Goal: Task Accomplishment & Management: Use online tool/utility

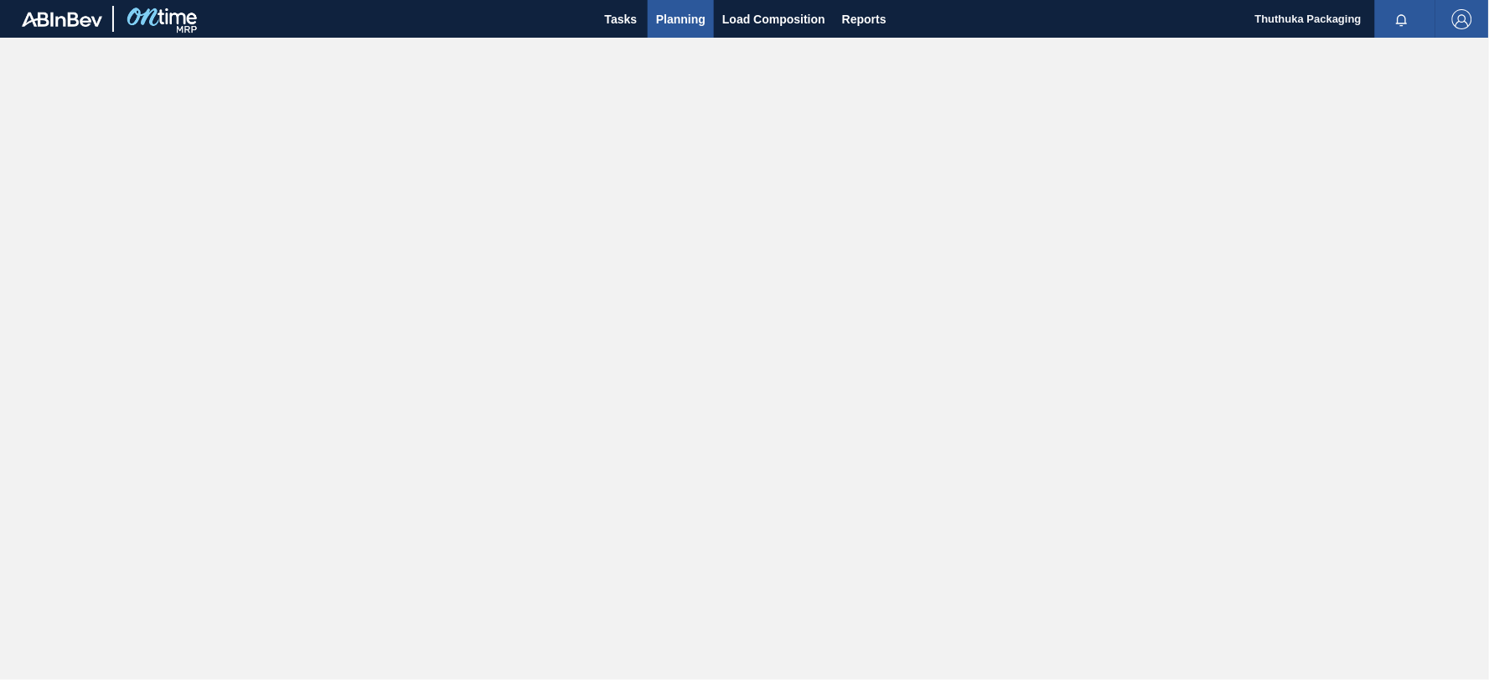
click at [685, 17] on span "Planning" at bounding box center [680, 19] width 49 height 20
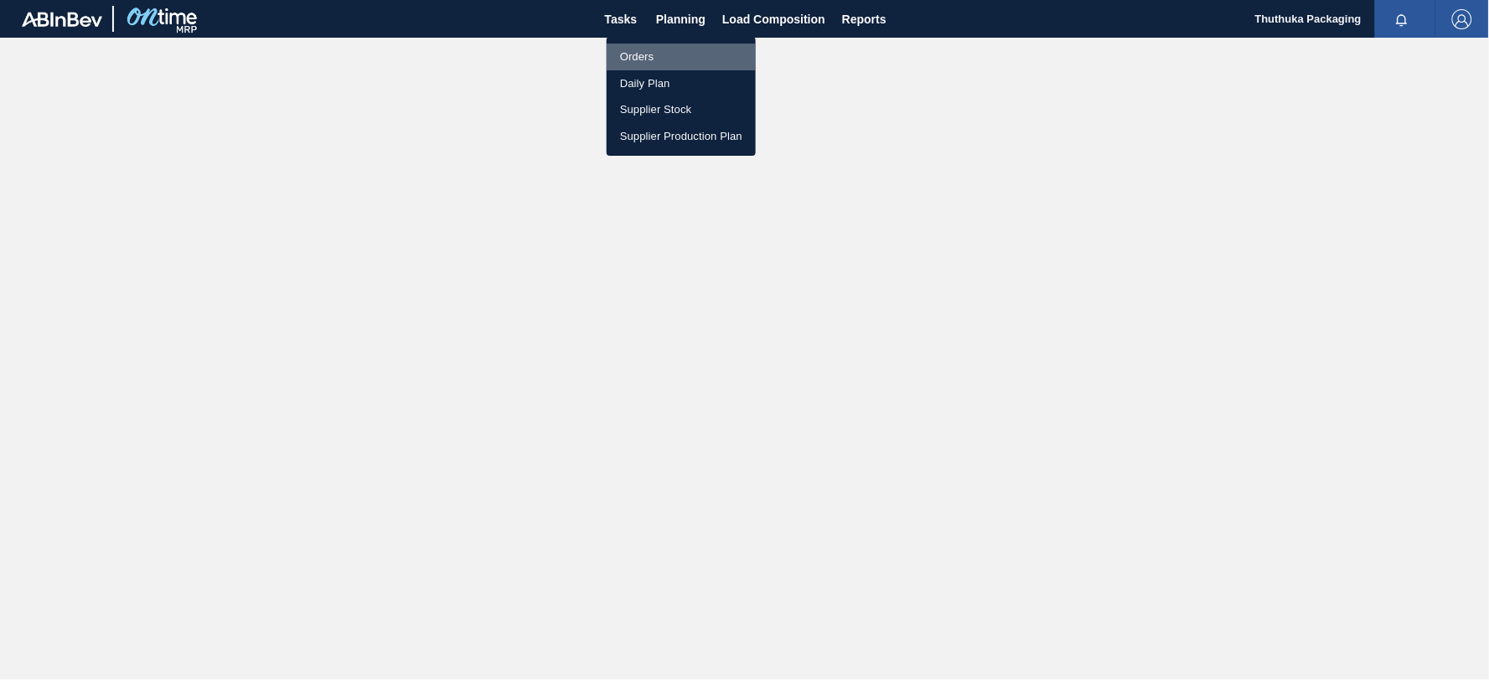
click at [648, 51] on li "Orders" at bounding box center [681, 57] width 149 height 27
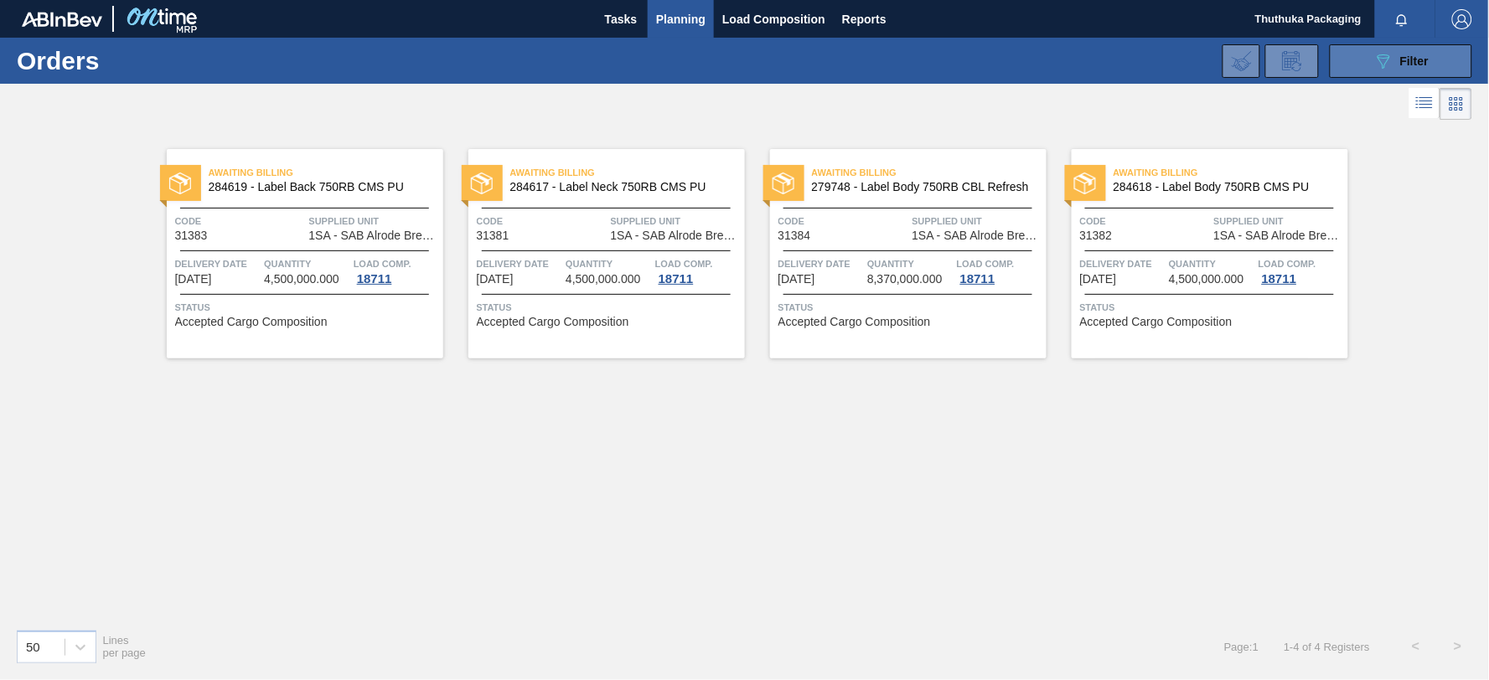
click at [1368, 64] on button "089F7B8B-B2A5-4AFE-B5C0-19BA573D28AC Filter" at bounding box center [1401, 61] width 142 height 34
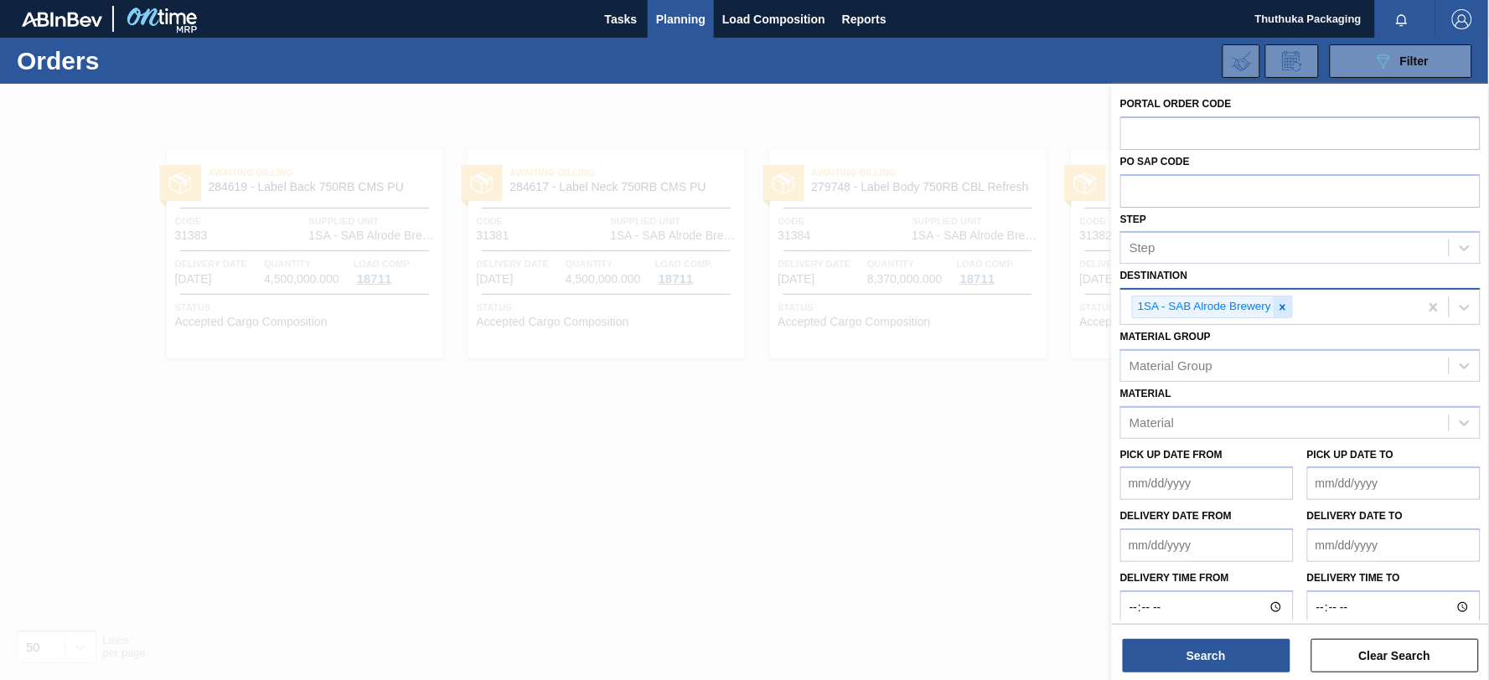
click at [1285, 307] on icon at bounding box center [1283, 307] width 6 height 6
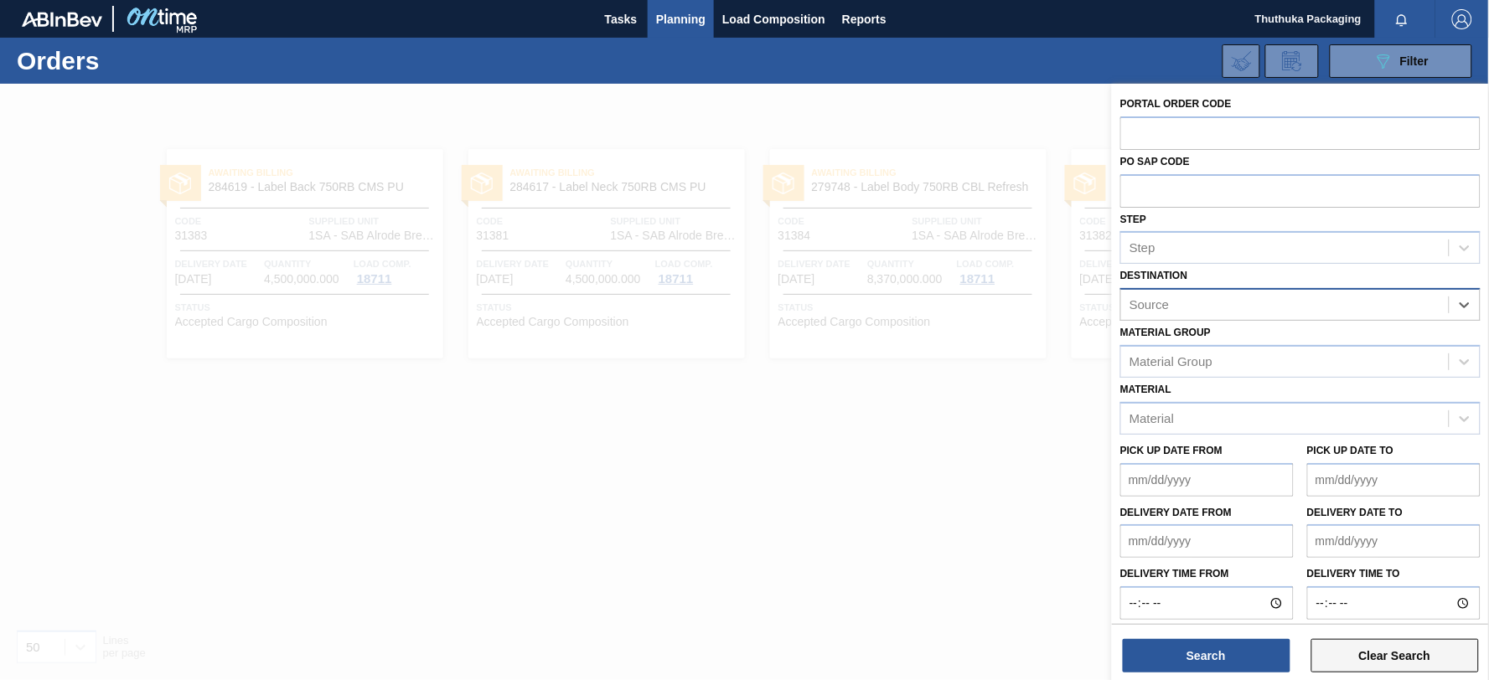
click at [1371, 656] on button "Clear Search" at bounding box center [1395, 656] width 168 height 34
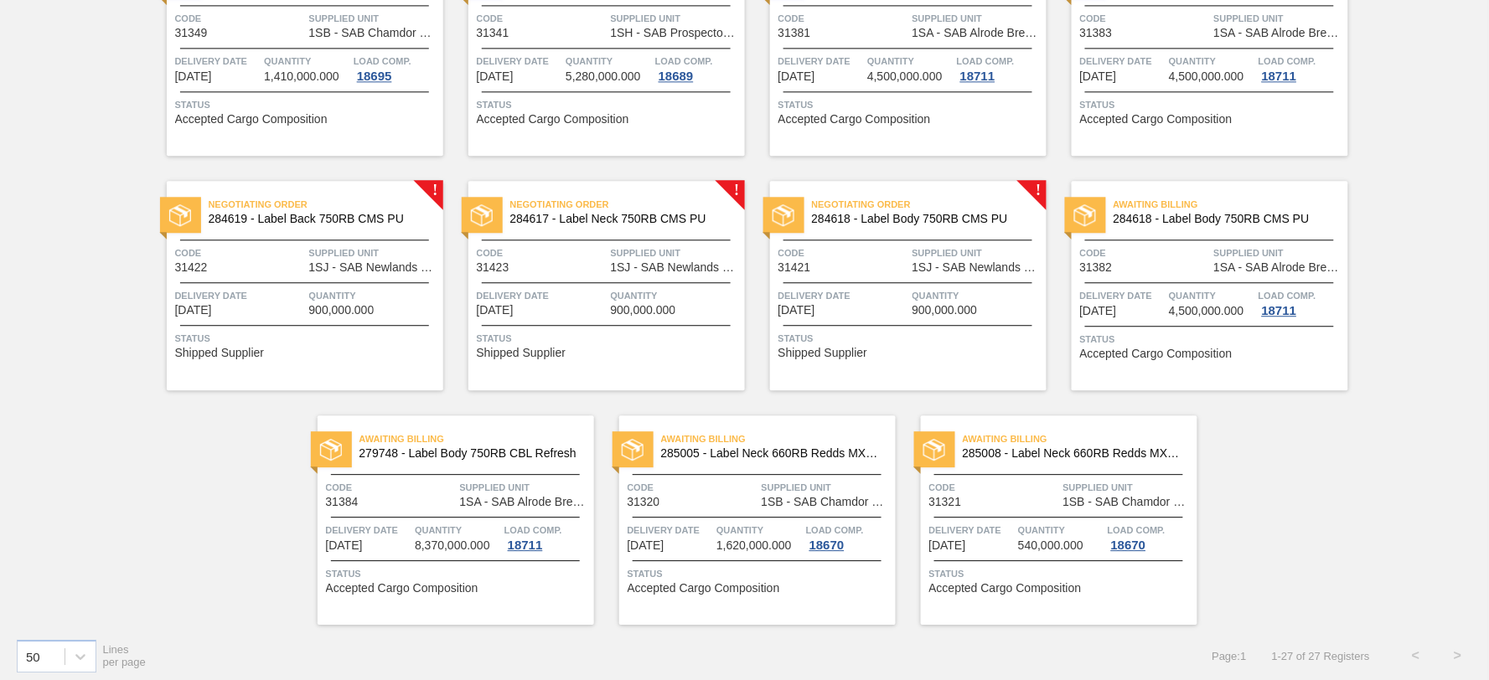
scroll to position [1148, 0]
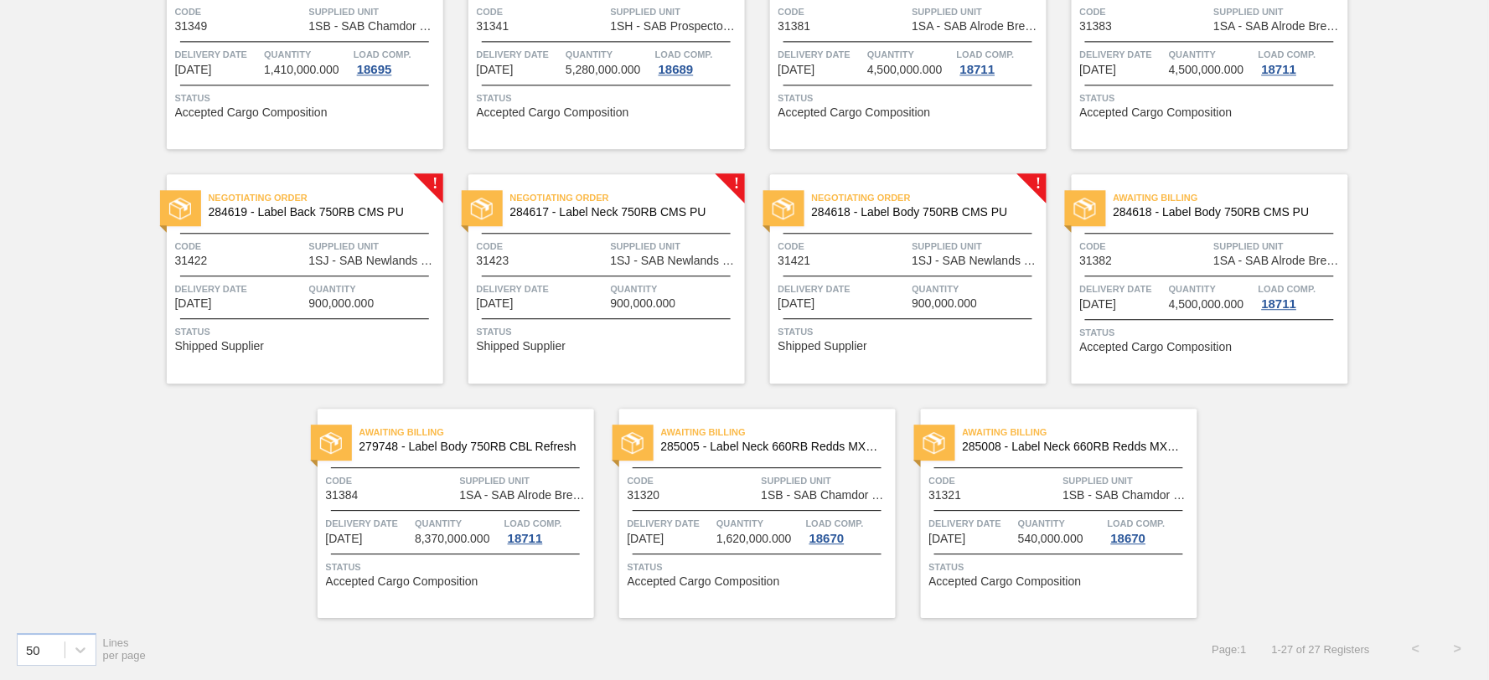
click at [347, 218] on span "284619 - Label Back 750RB CMS PU" at bounding box center [319, 212] width 221 height 13
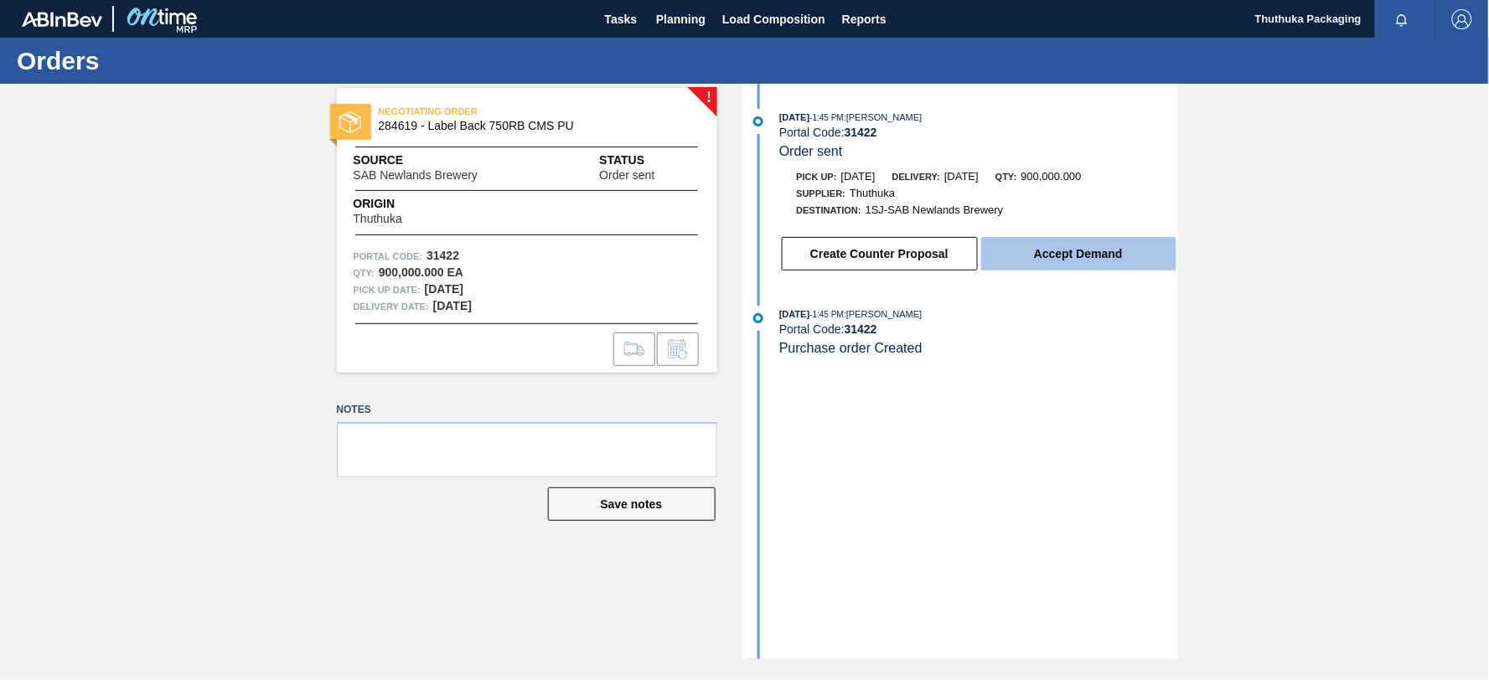
click at [1090, 255] on button "Accept Demand" at bounding box center [1078, 254] width 195 height 34
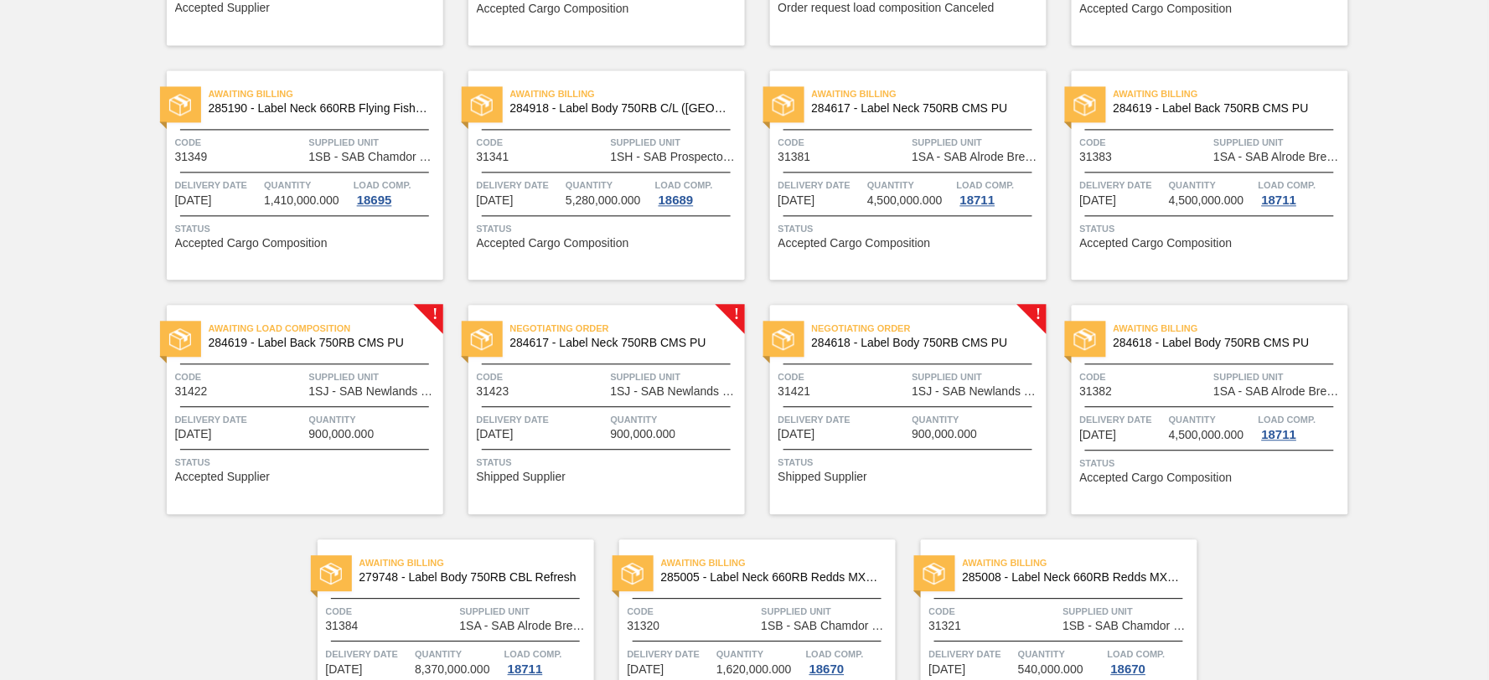
scroll to position [1024, 0]
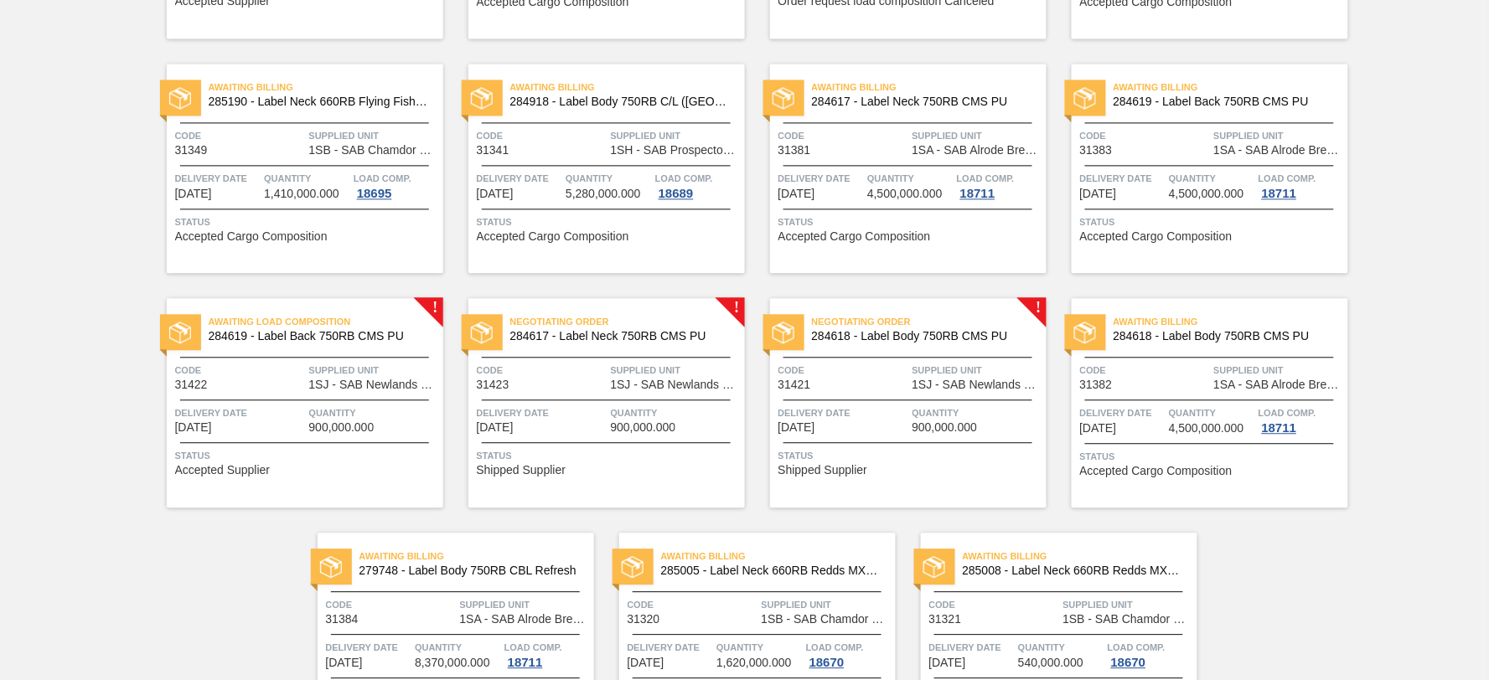
click at [605, 320] on span "Negotiating Order" at bounding box center [627, 321] width 235 height 17
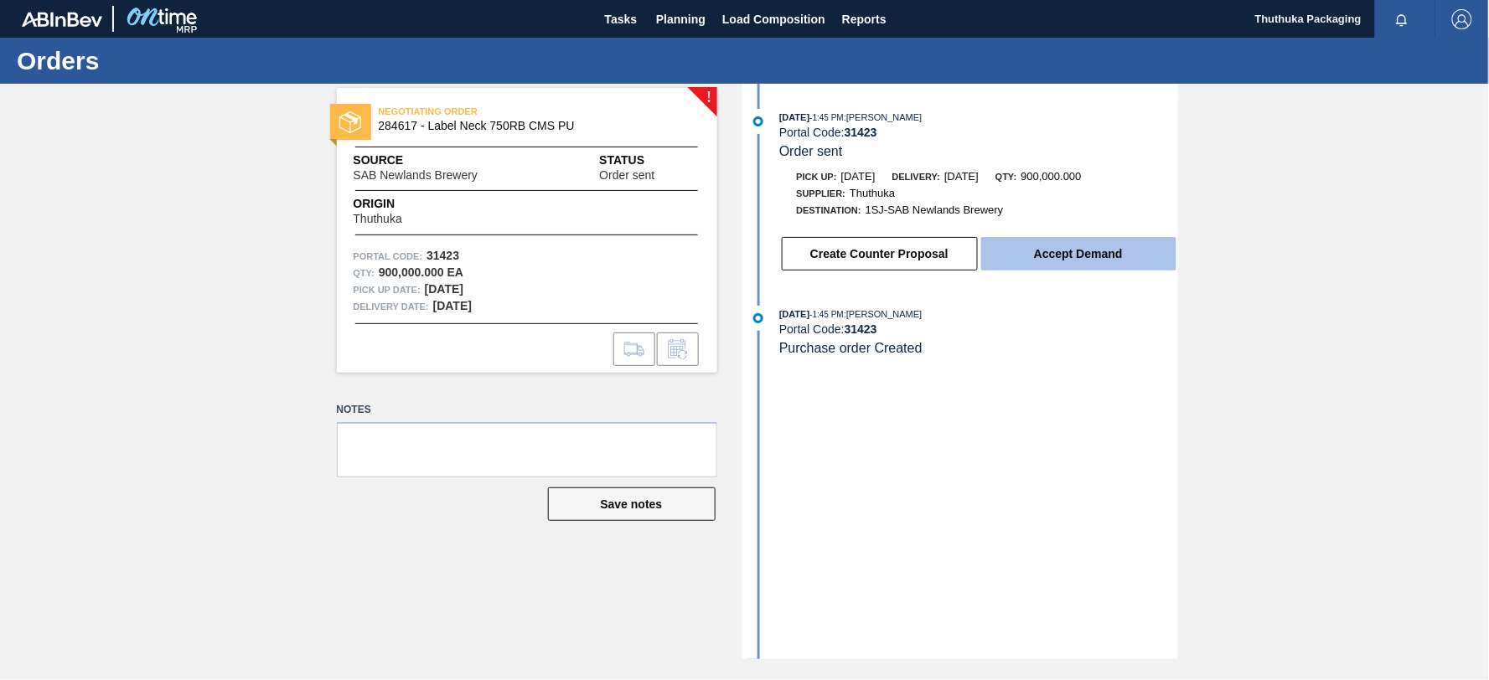
click at [1020, 260] on button "Accept Demand" at bounding box center [1078, 254] width 195 height 34
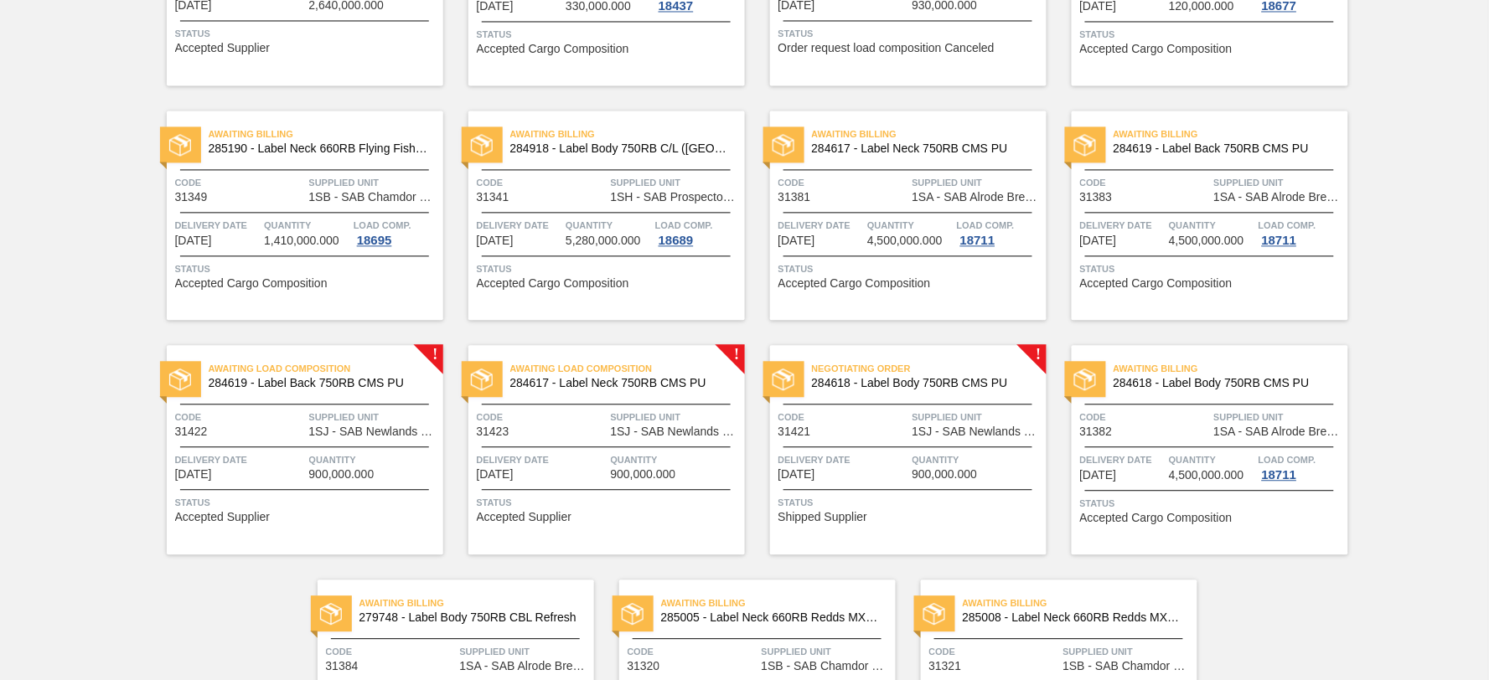
scroll to position [1024, 0]
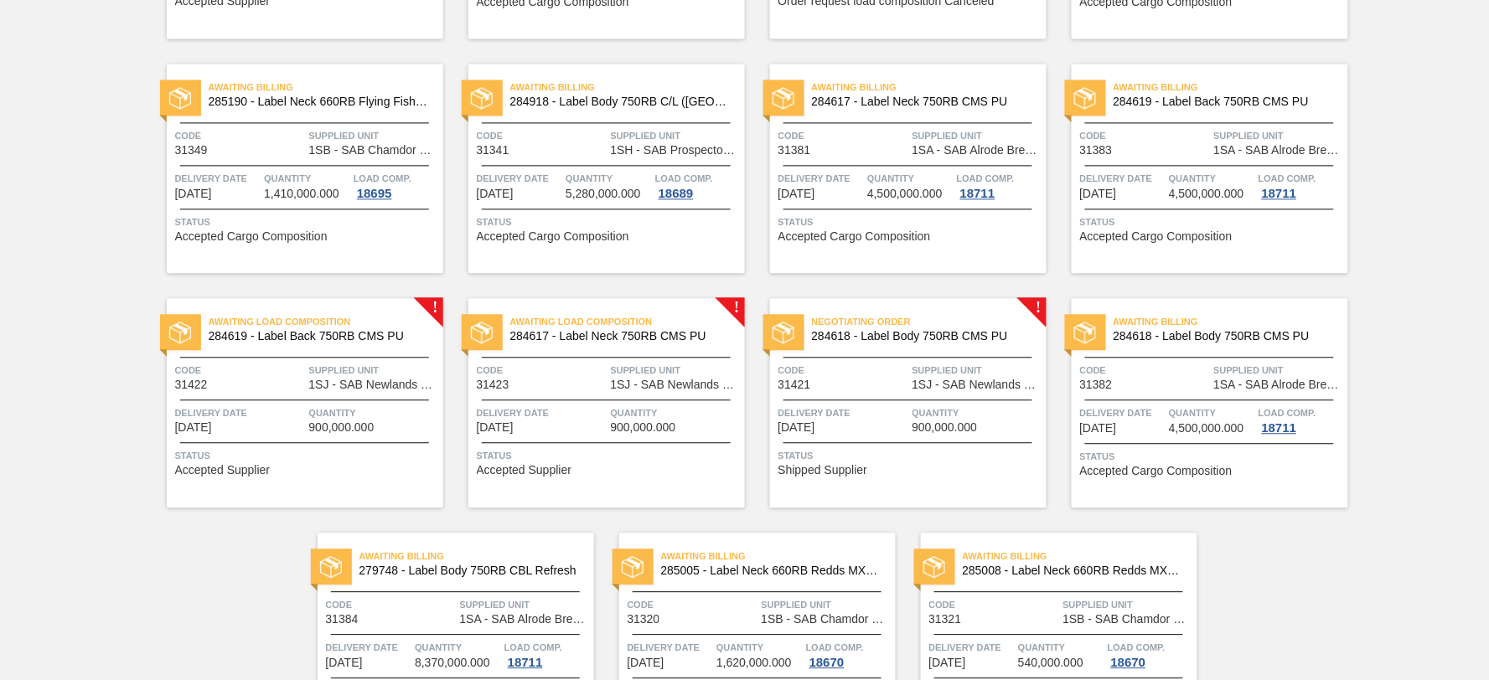
click at [938, 332] on span "284618 - Label Body 750RB CMS PU" at bounding box center [922, 336] width 221 height 13
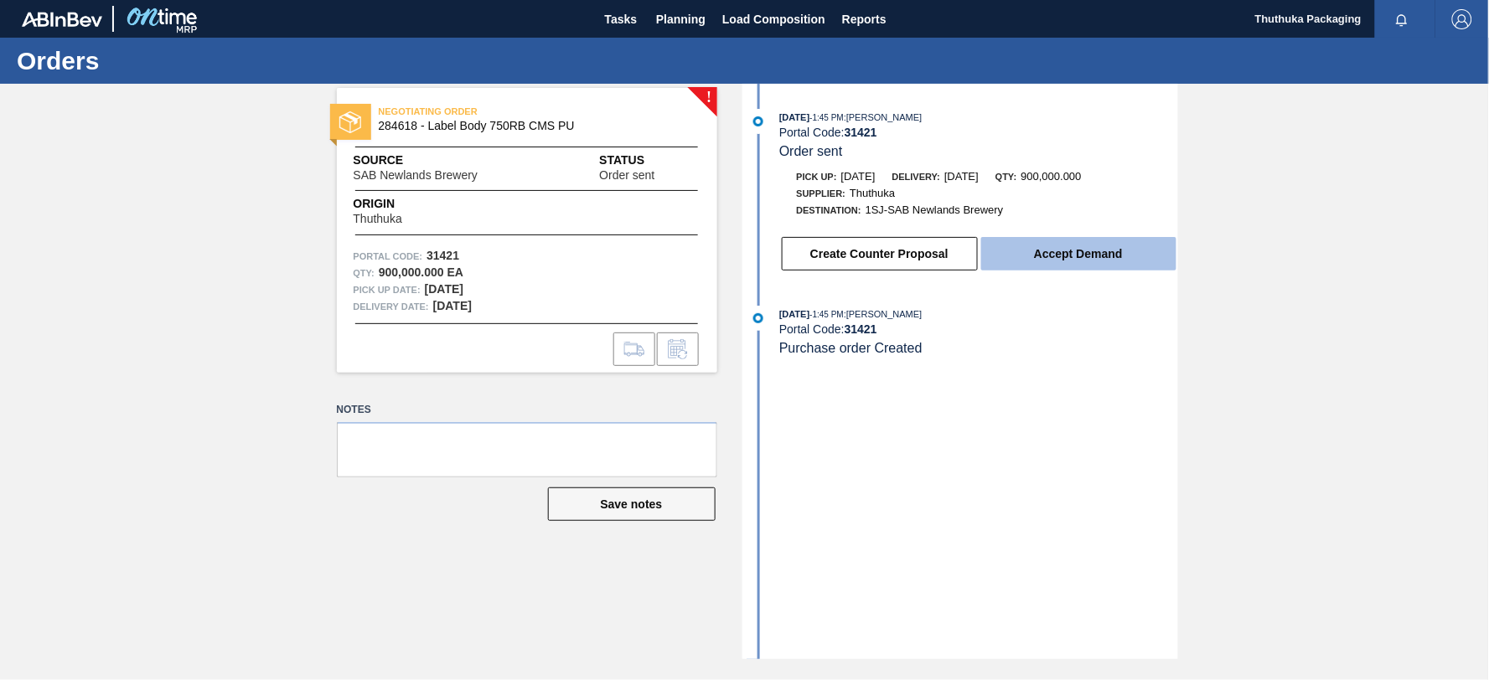
click at [1048, 261] on button "Accept Demand" at bounding box center [1078, 254] width 195 height 34
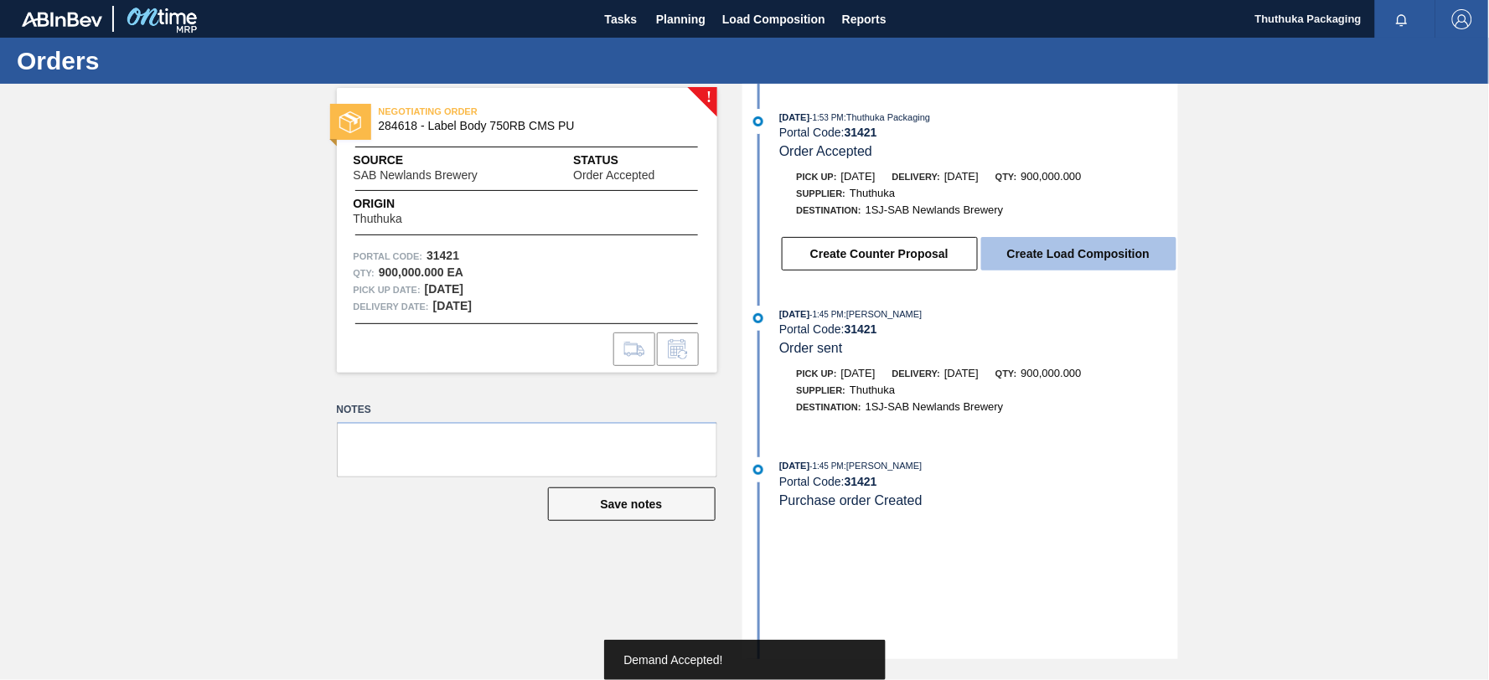
click at [1046, 257] on button "Create Load Composition" at bounding box center [1078, 254] width 195 height 34
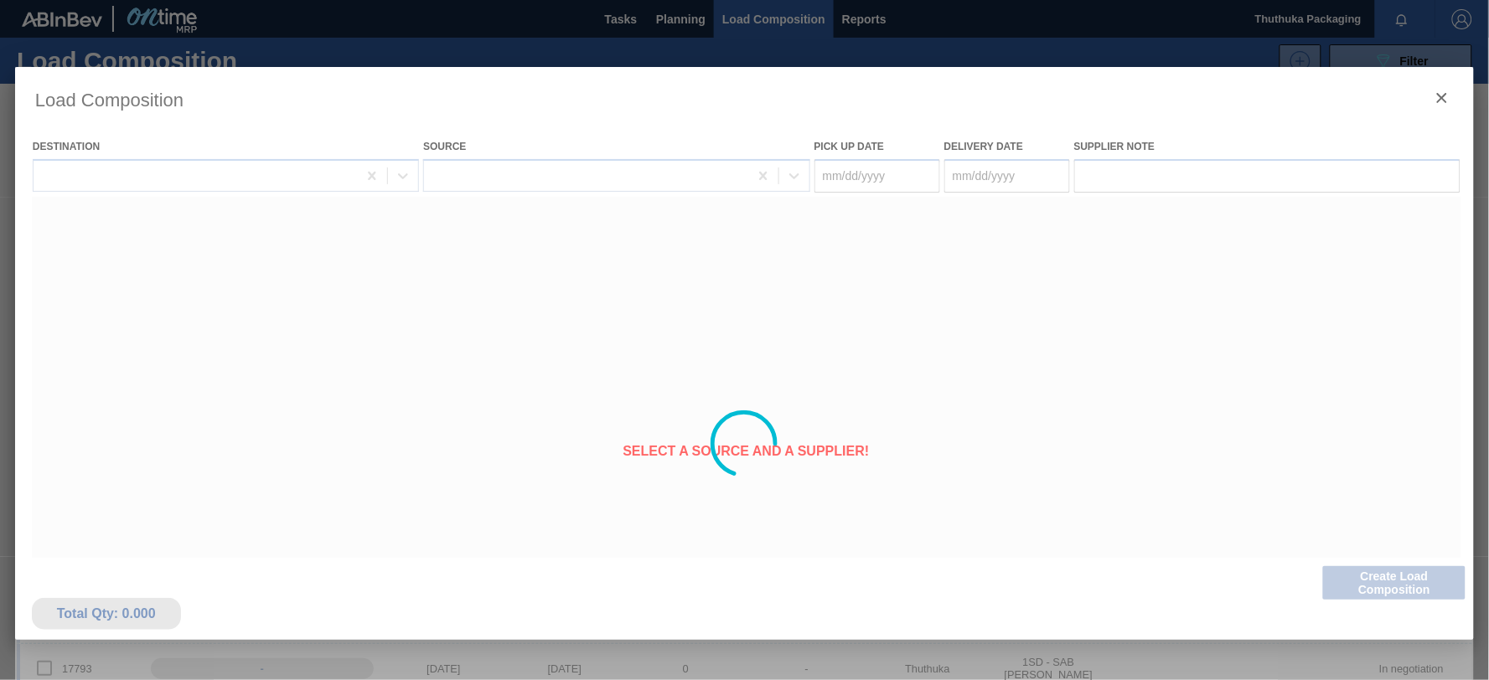
type Date "[DATE]"
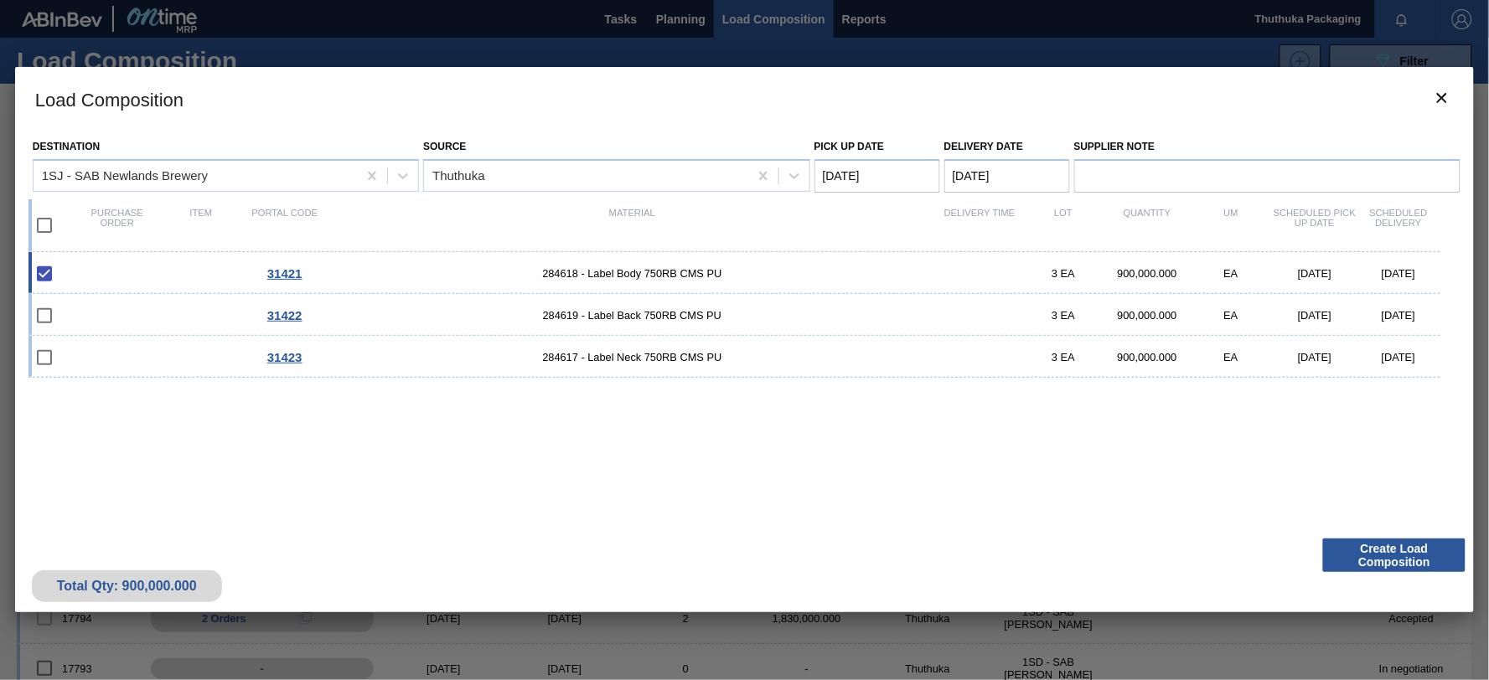
click at [43, 222] on input "checkbox" at bounding box center [44, 225] width 35 height 35
checkbox input "true"
click at [876, 168] on Date "[DATE]" at bounding box center [877, 176] width 126 height 34
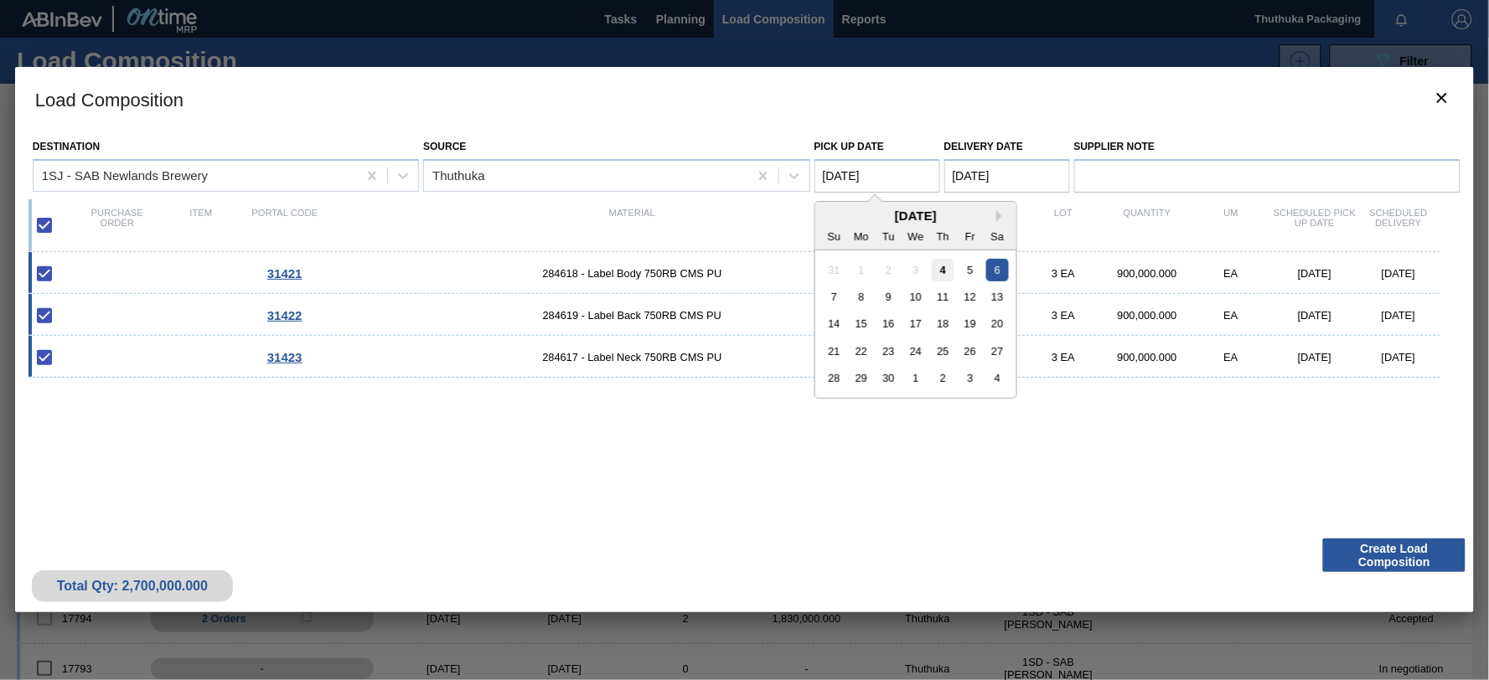
click at [948, 266] on div "4" at bounding box center [943, 269] width 23 height 23
type Date "[DATE]"
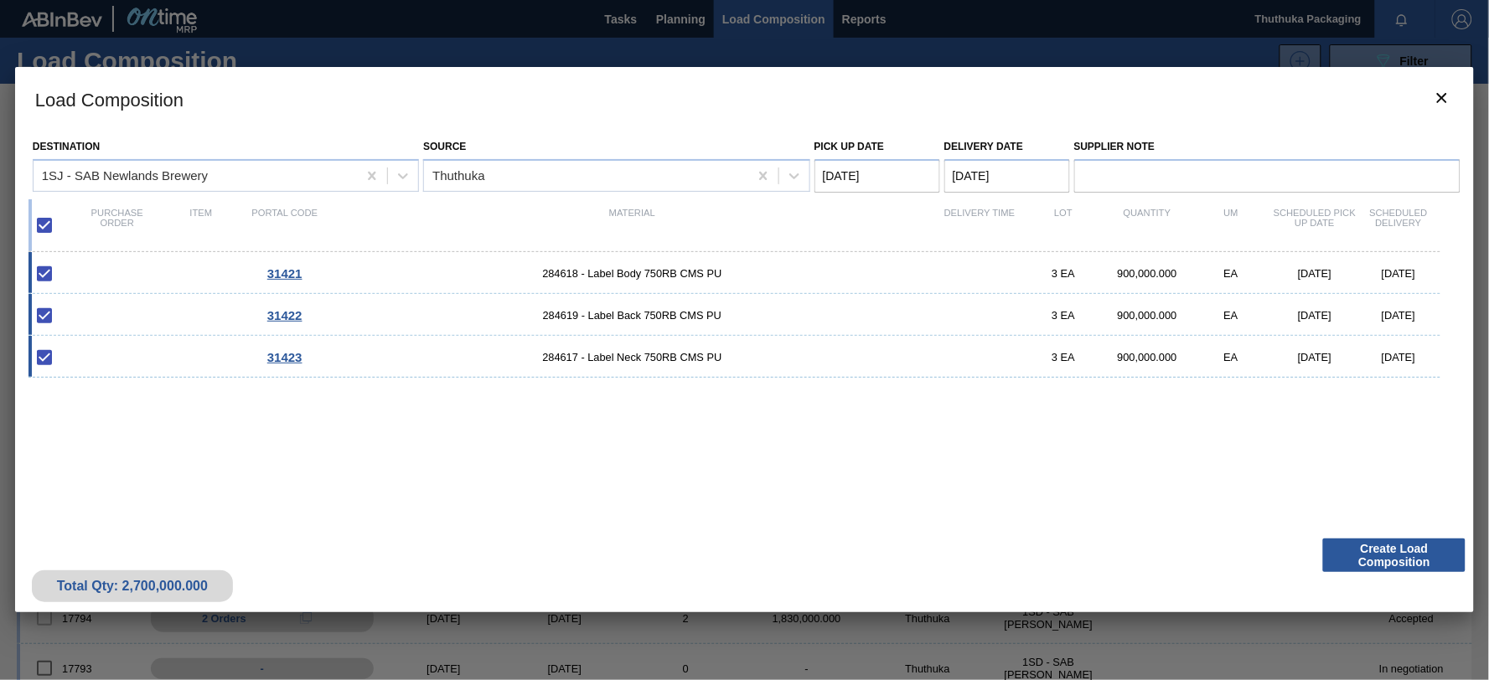
click at [982, 182] on Date "[DATE]" at bounding box center [1007, 176] width 126 height 34
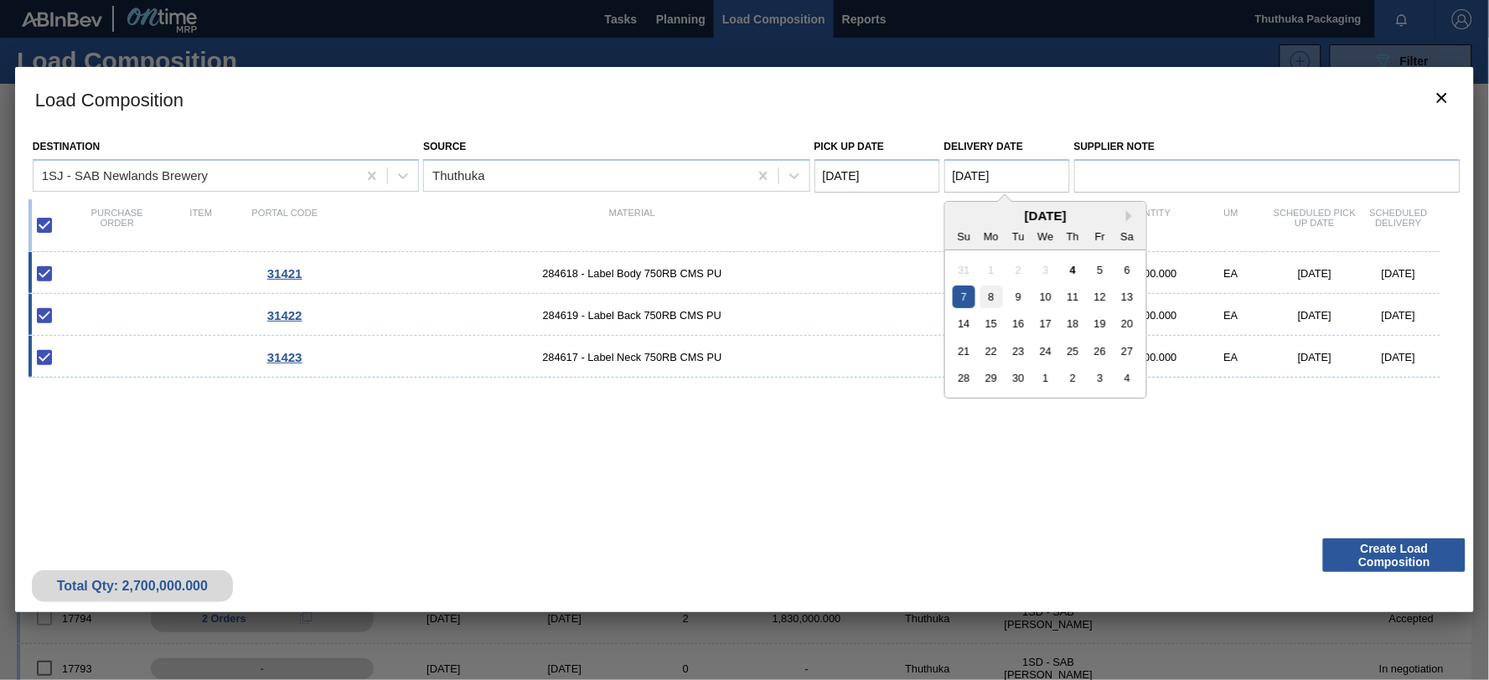
click at [993, 294] on div "8" at bounding box center [990, 297] width 23 height 23
type Date "[DATE]"
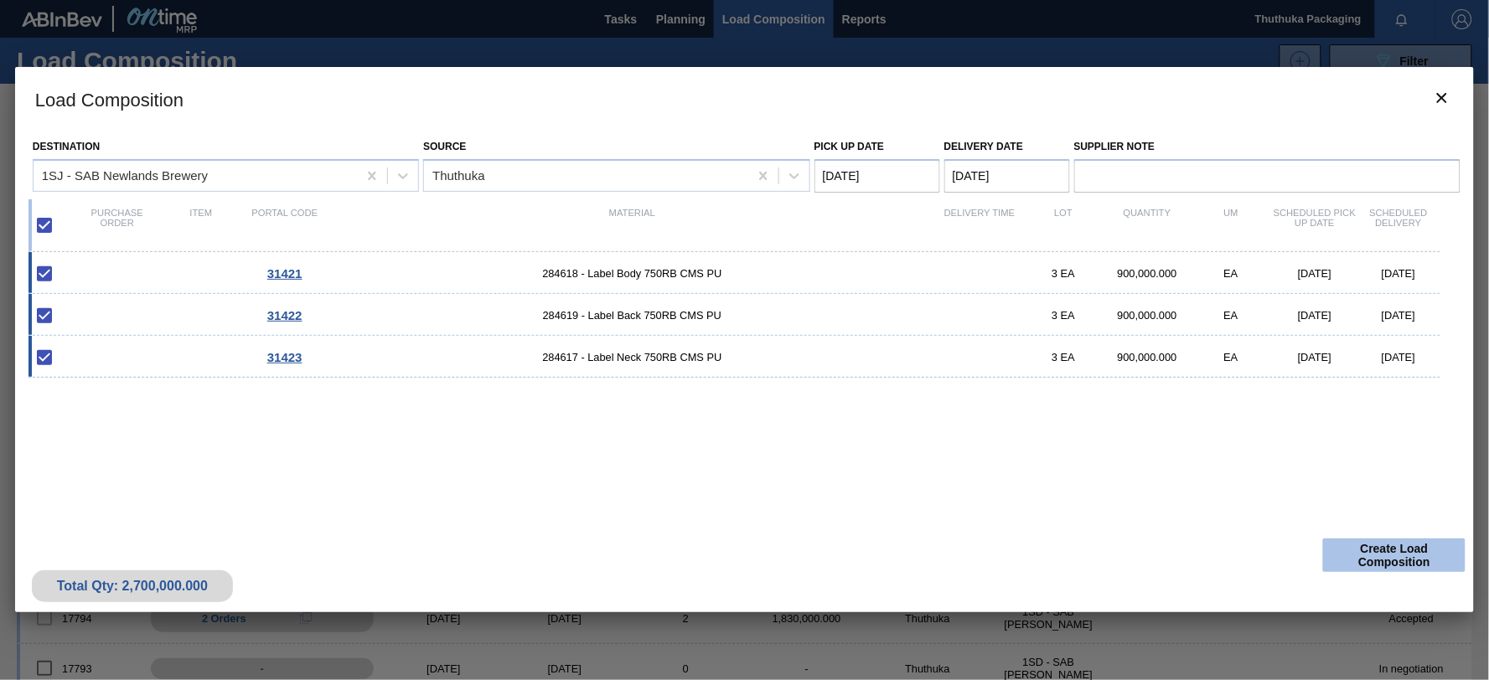
click at [1412, 561] on button "Create Load Composition" at bounding box center [1394, 556] width 142 height 34
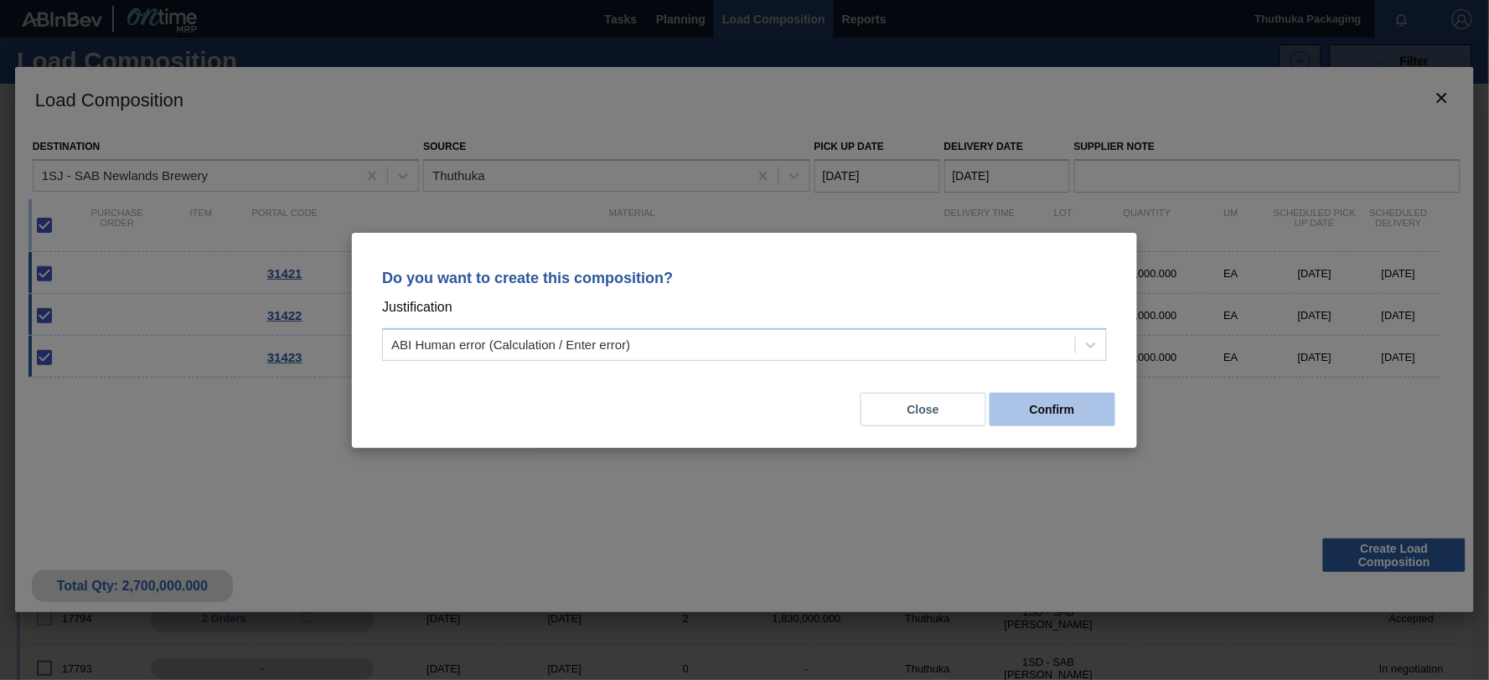
click at [1077, 415] on button "Confirm" at bounding box center [1052, 410] width 126 height 34
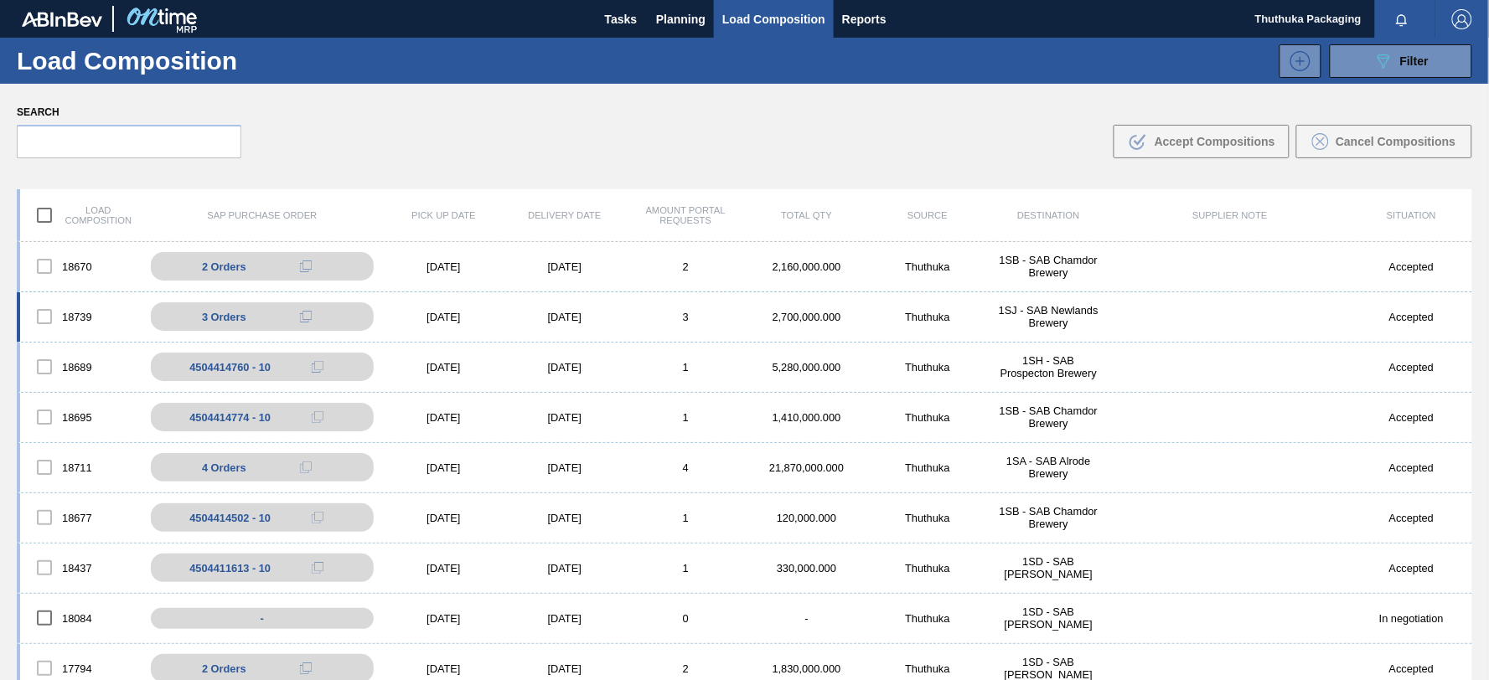
click at [789, 316] on div "2,700,000.000" at bounding box center [806, 317] width 121 height 13
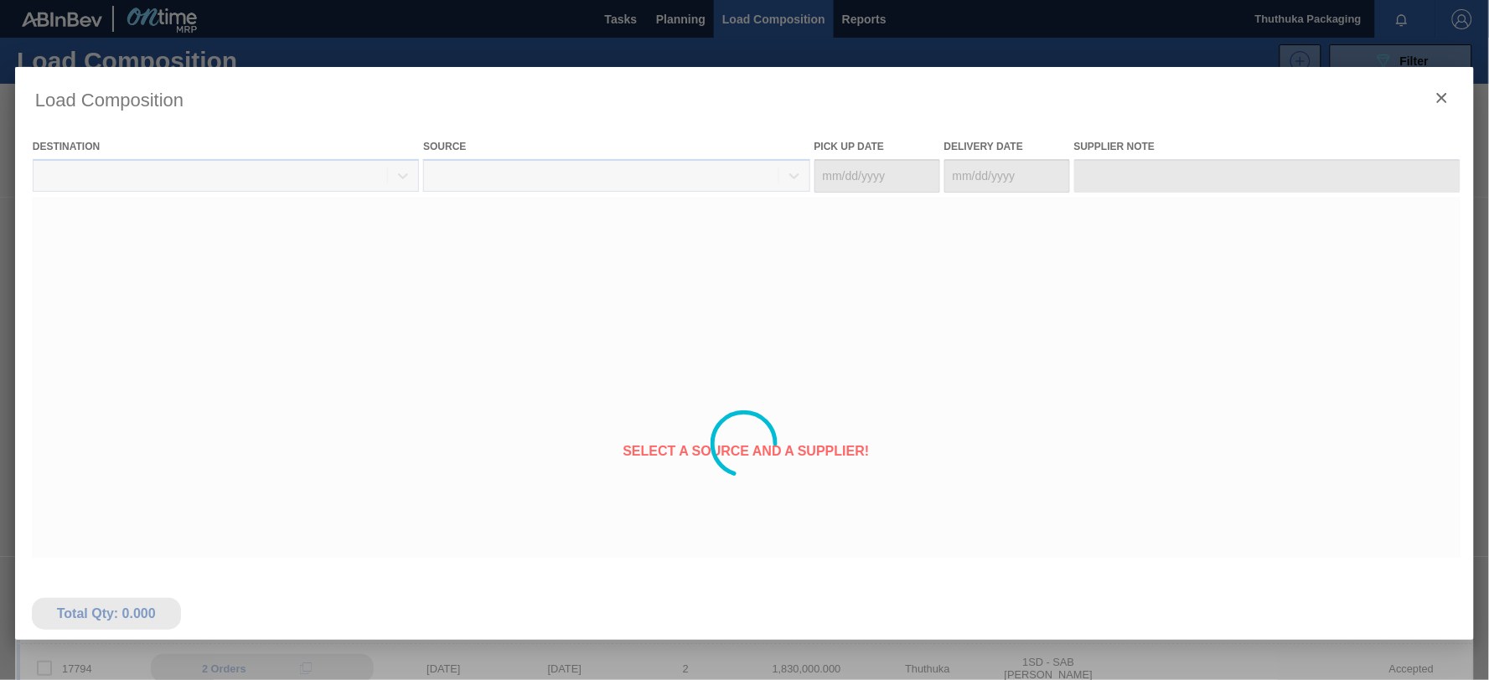
type Date "[DATE]"
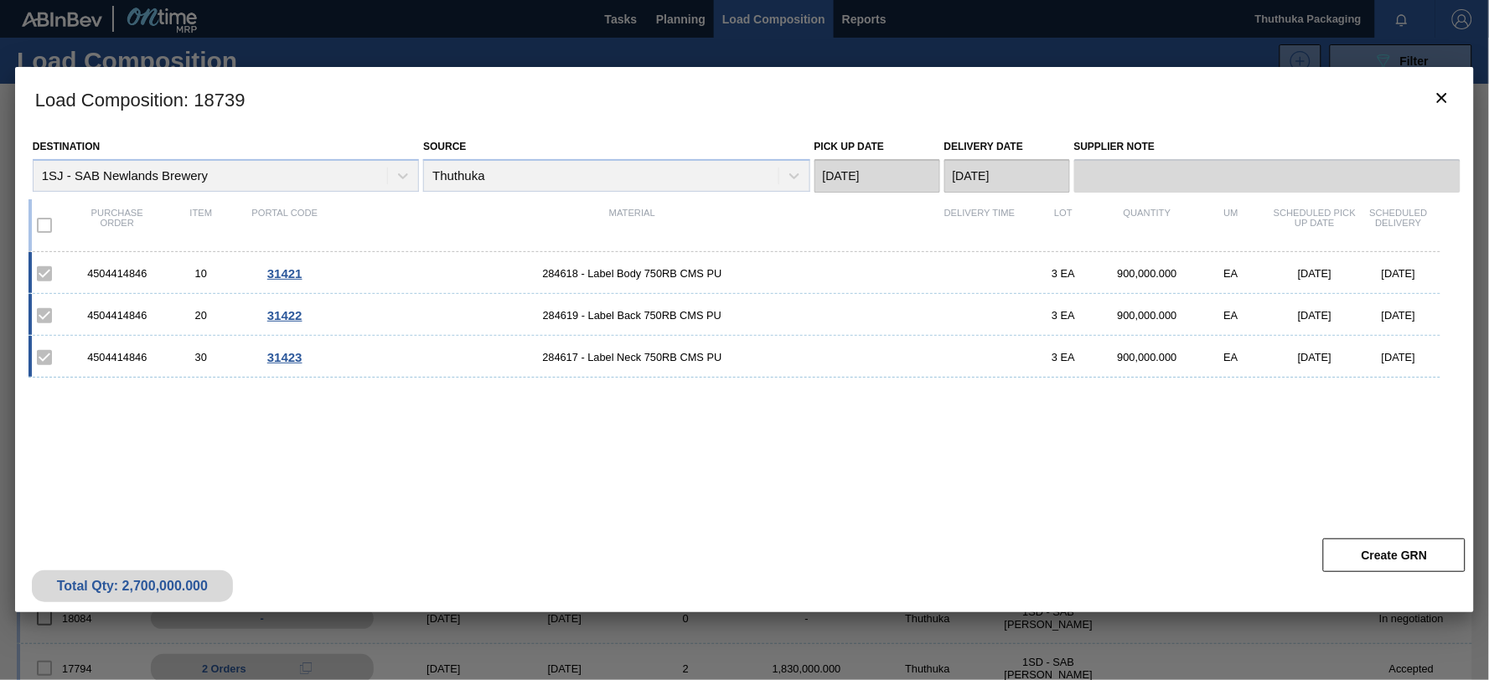
click at [106, 273] on div "4504414846" at bounding box center [117, 273] width 84 height 13
click at [104, 273] on div "4504414846" at bounding box center [117, 273] width 84 height 13
copy div "4504414846"
click at [555, 273] on span "284618 - Label Body 750RB CMS PU" at bounding box center [632, 273] width 611 height 13
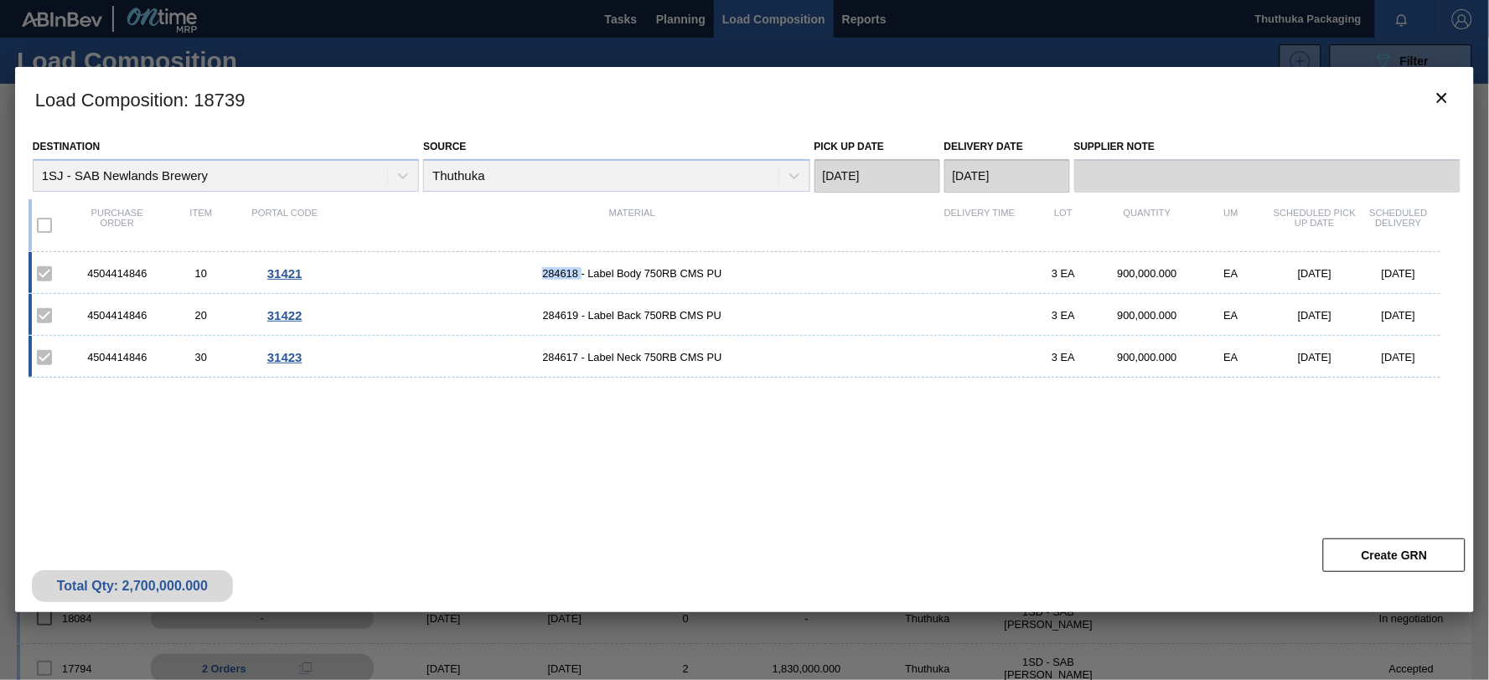
copy span "284618"
click at [563, 320] on span "284619 - Label Back 750RB CMS PU" at bounding box center [632, 315] width 611 height 13
copy span "284619"
click at [545, 359] on span "284617 - Label Neck 750RB CMS PU" at bounding box center [632, 357] width 611 height 13
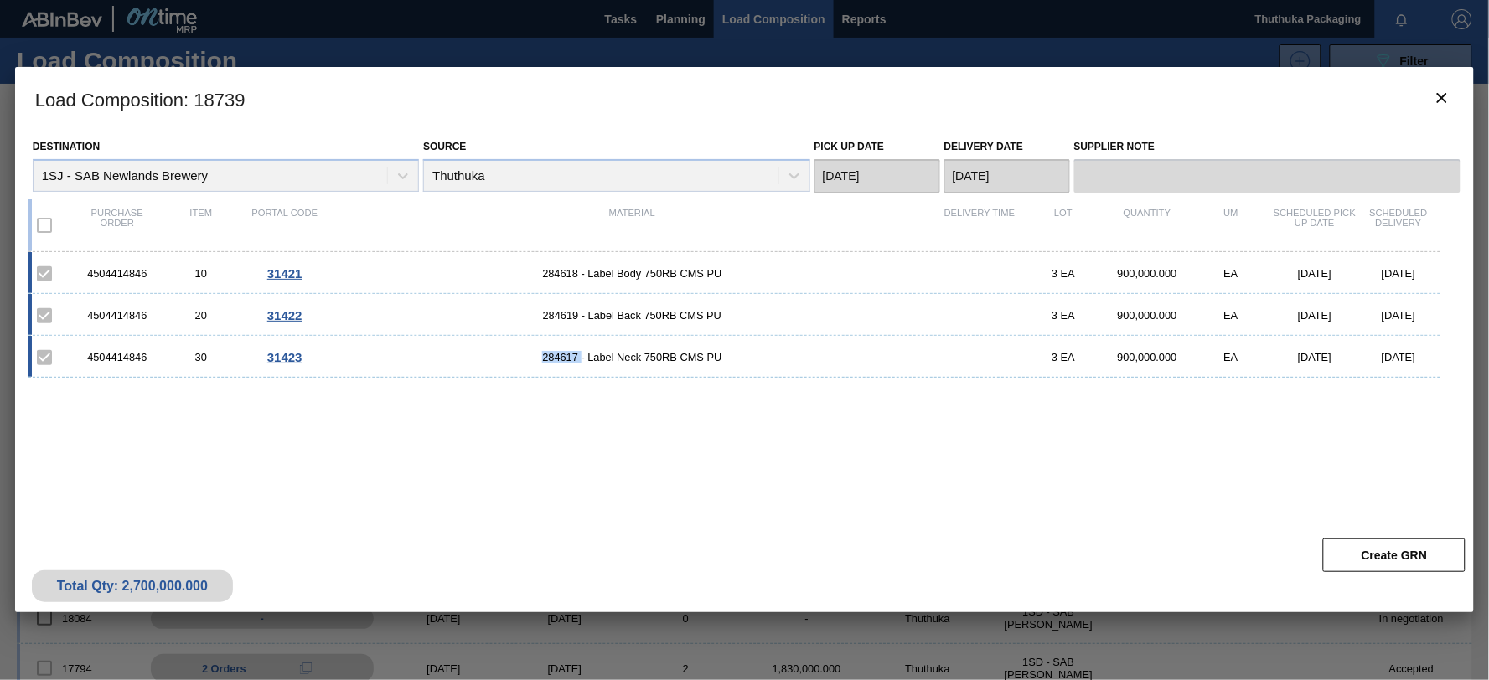
click at [545, 359] on span "284617 - Label Neck 750RB CMS PU" at bounding box center [632, 357] width 611 height 13
copy span "284617"
click at [1447, 97] on icon "botão de ícone" at bounding box center [1442, 98] width 20 height 20
